Goal: Browse casually

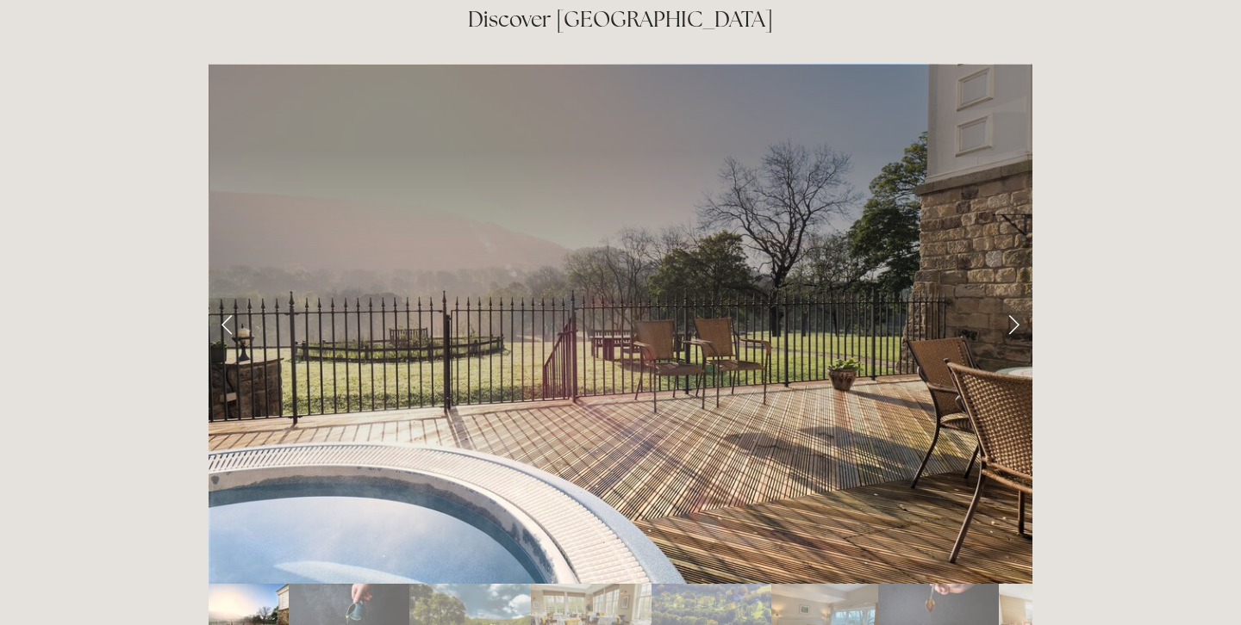
scroll to position [2820, 0]
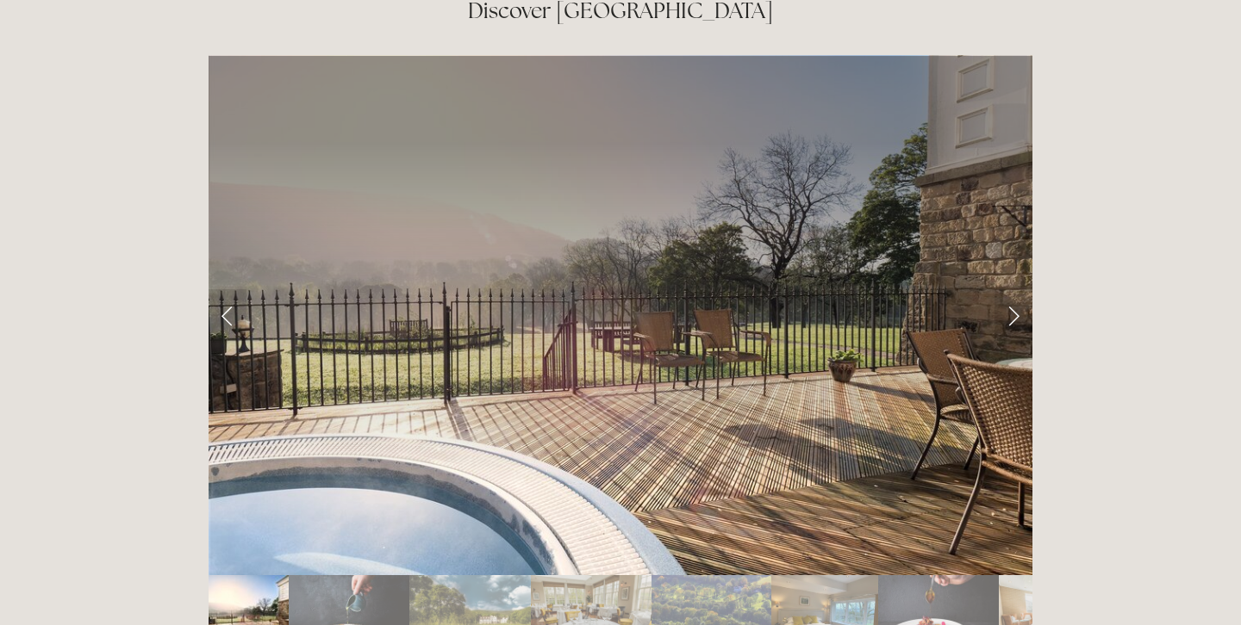
click at [242, 575] on img "Slide 1" at bounding box center [248, 615] width 80 height 80
click at [1010, 289] on link "Next Slide" at bounding box center [1013, 315] width 38 height 52
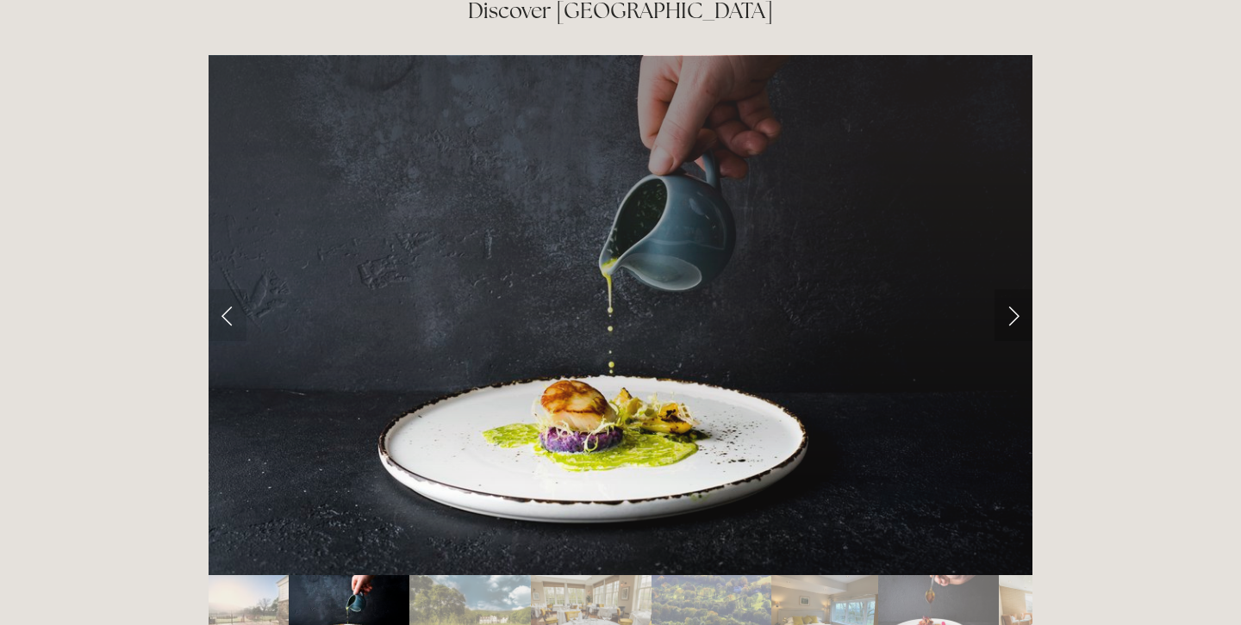
click at [1010, 289] on link "Next Slide" at bounding box center [1013, 315] width 38 height 52
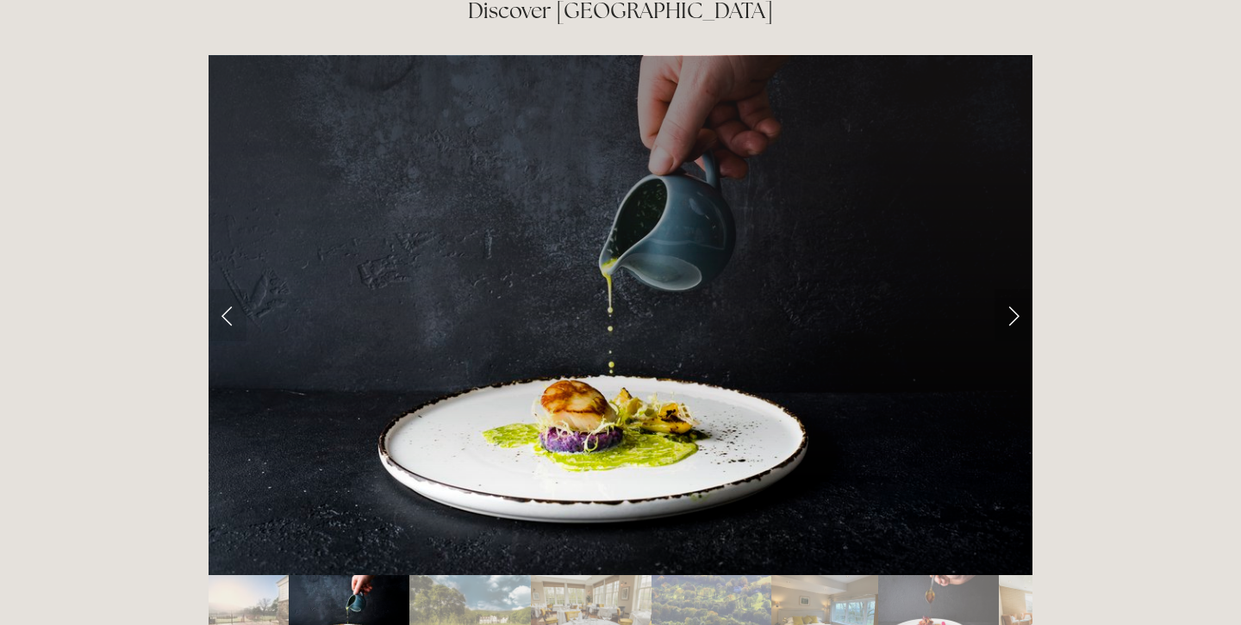
click at [1016, 289] on link "Next Slide" at bounding box center [1013, 315] width 38 height 52
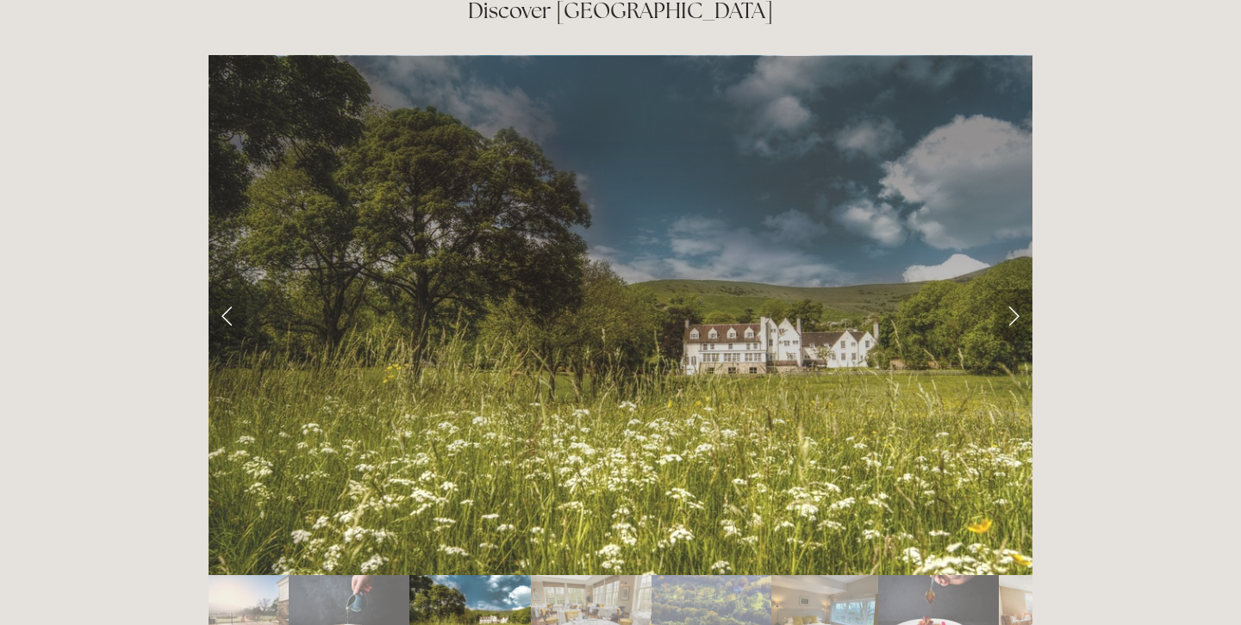
click at [1016, 289] on link "Next Slide" at bounding box center [1013, 315] width 38 height 52
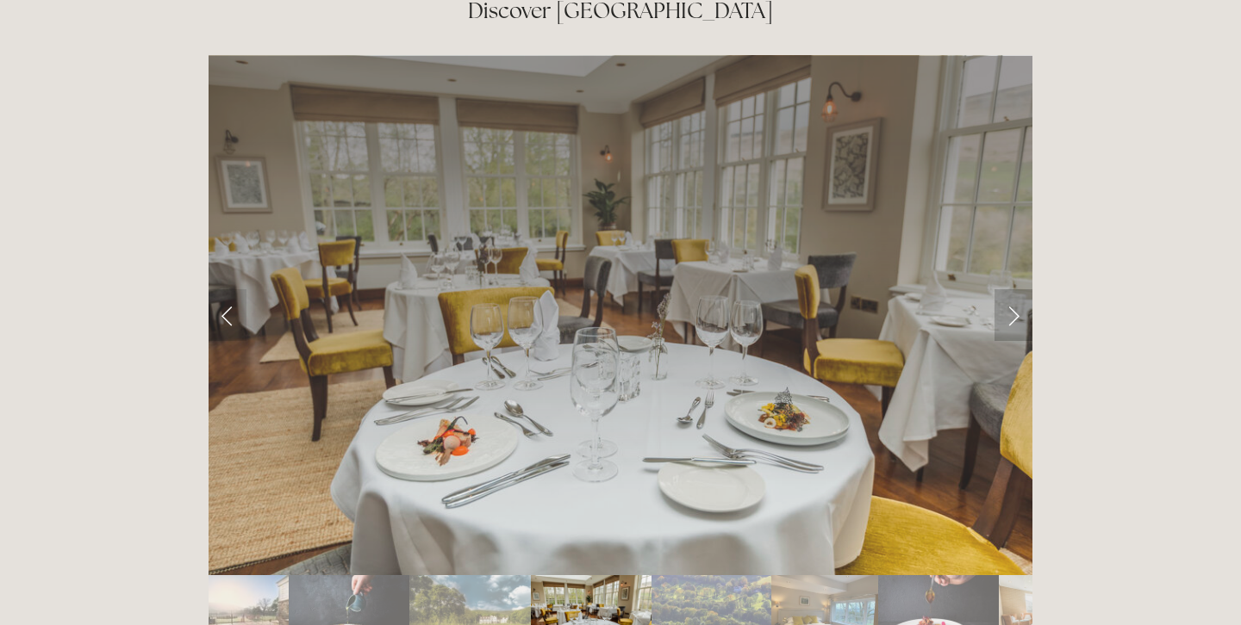
click at [1016, 289] on link "Next Slide" at bounding box center [1013, 315] width 38 height 52
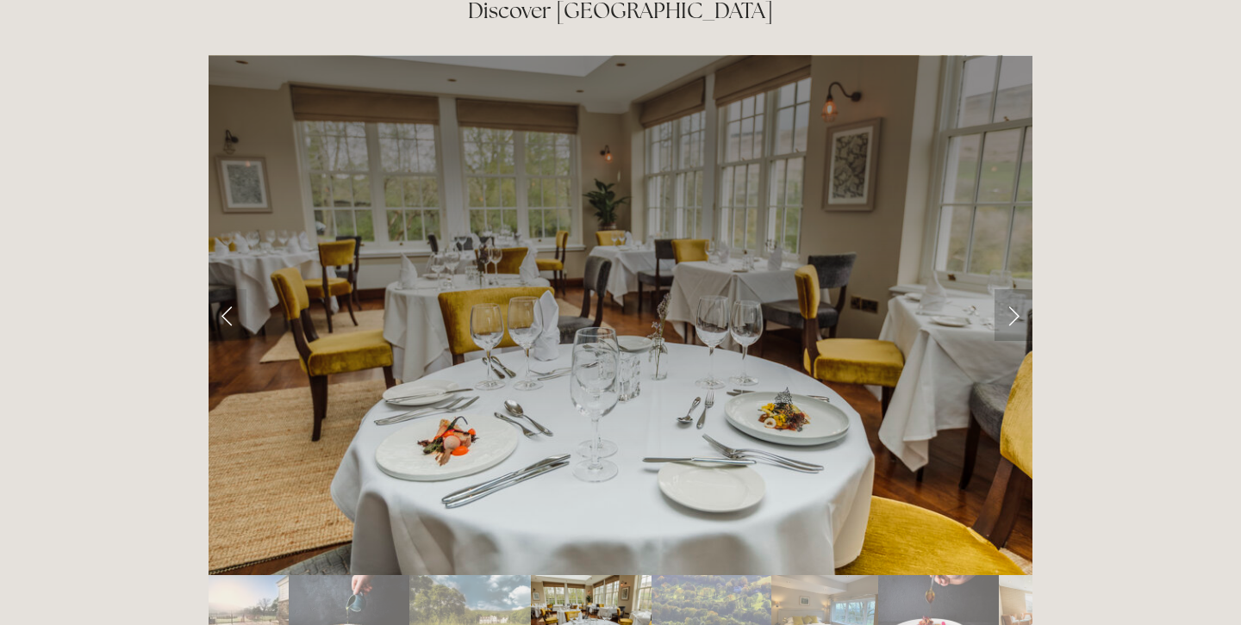
click at [1016, 289] on link "Next Slide" at bounding box center [1013, 315] width 38 height 52
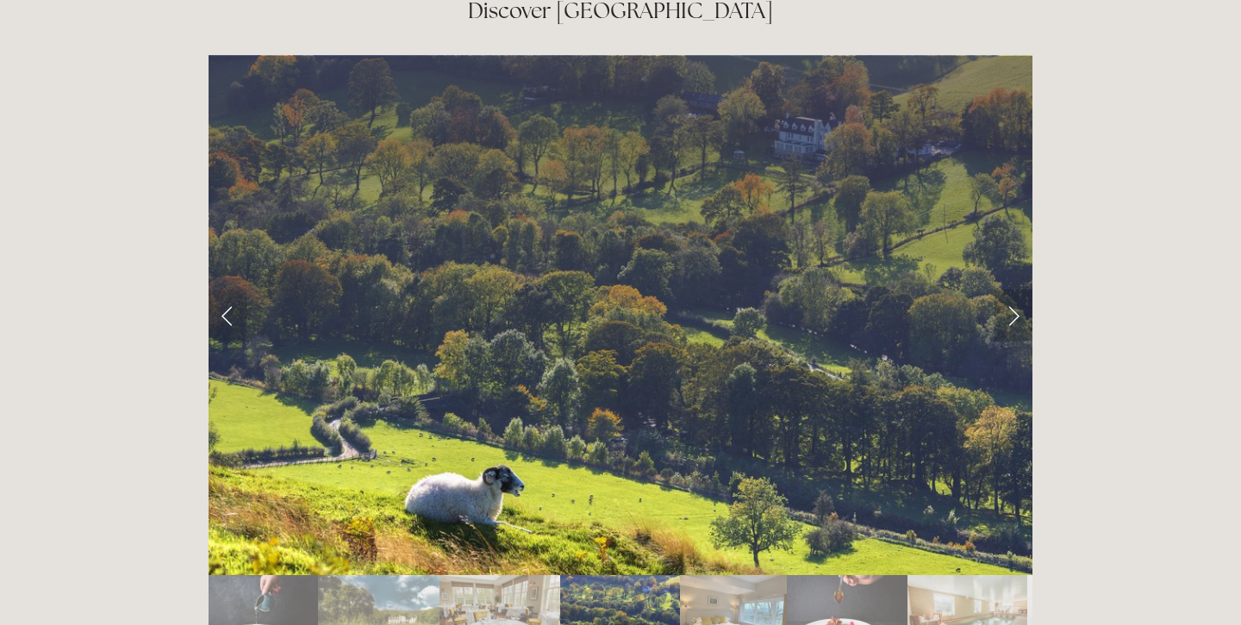
click at [1013, 289] on link "Next Slide" at bounding box center [1013, 315] width 38 height 52
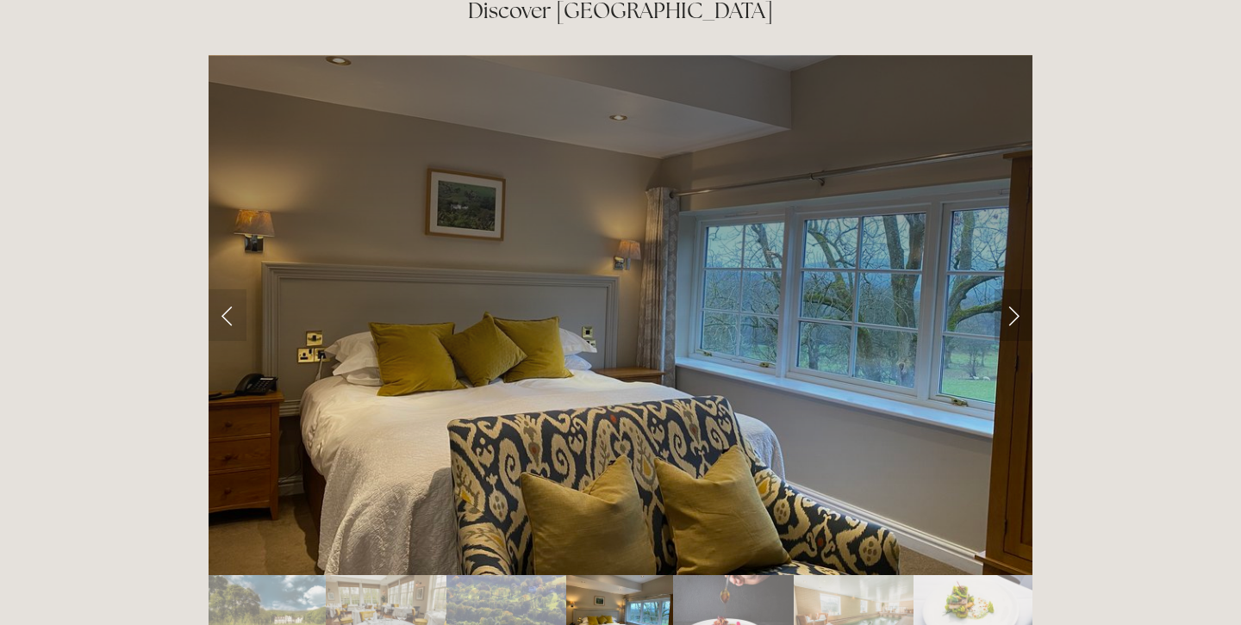
click at [1013, 289] on link "Next Slide" at bounding box center [1013, 315] width 38 height 52
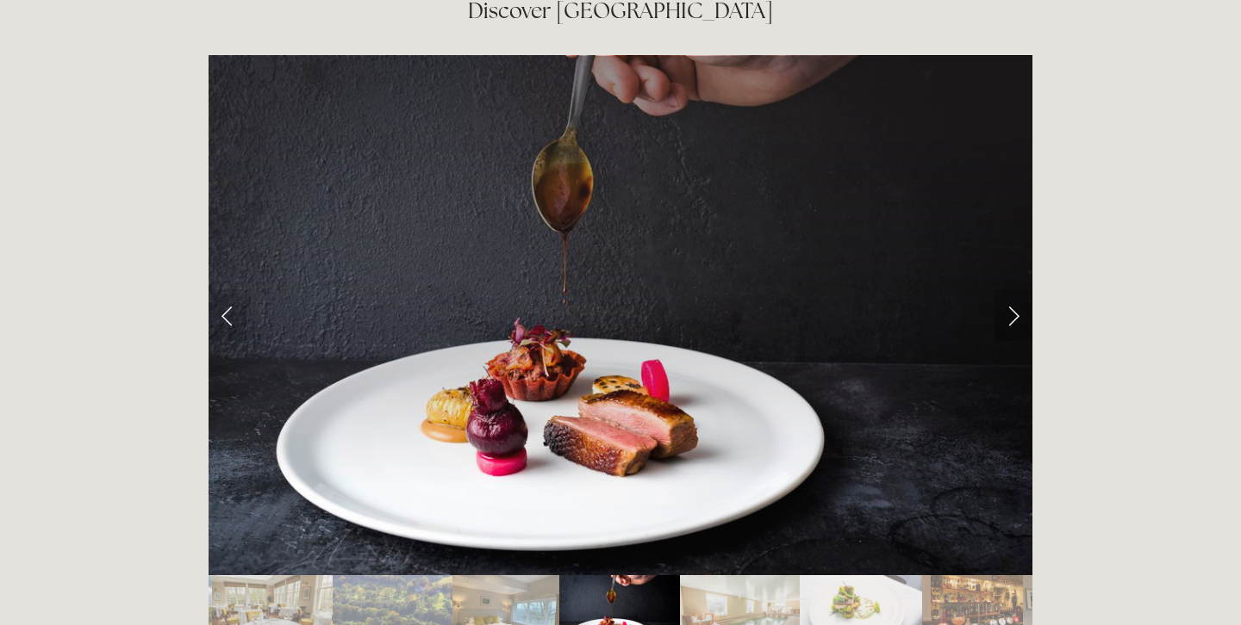
click at [1013, 289] on link "Next Slide" at bounding box center [1013, 315] width 38 height 52
